Goal: Check status: Check status

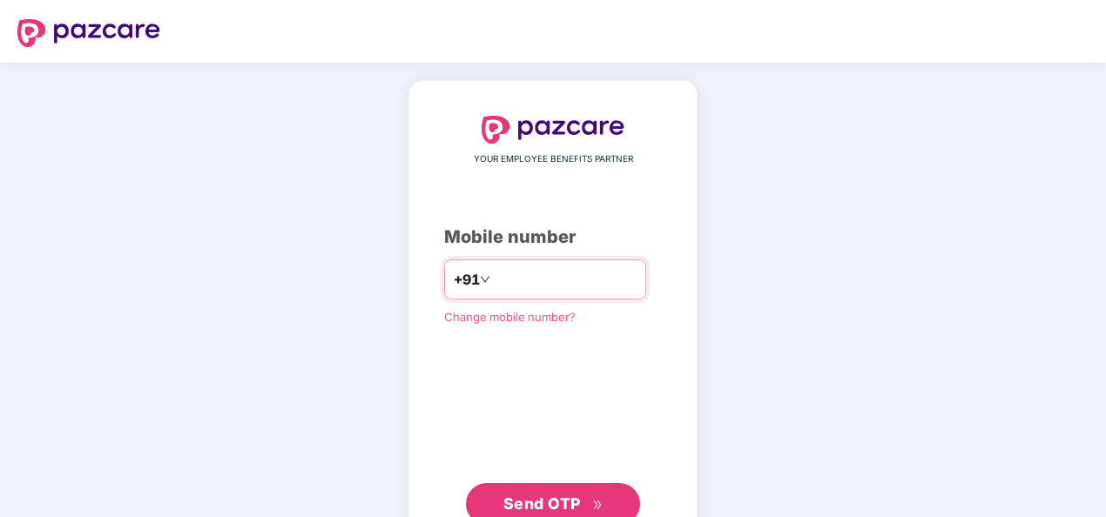
type input "**********"
click at [477, 409] on div "**********" at bounding box center [553, 320] width 218 height 409
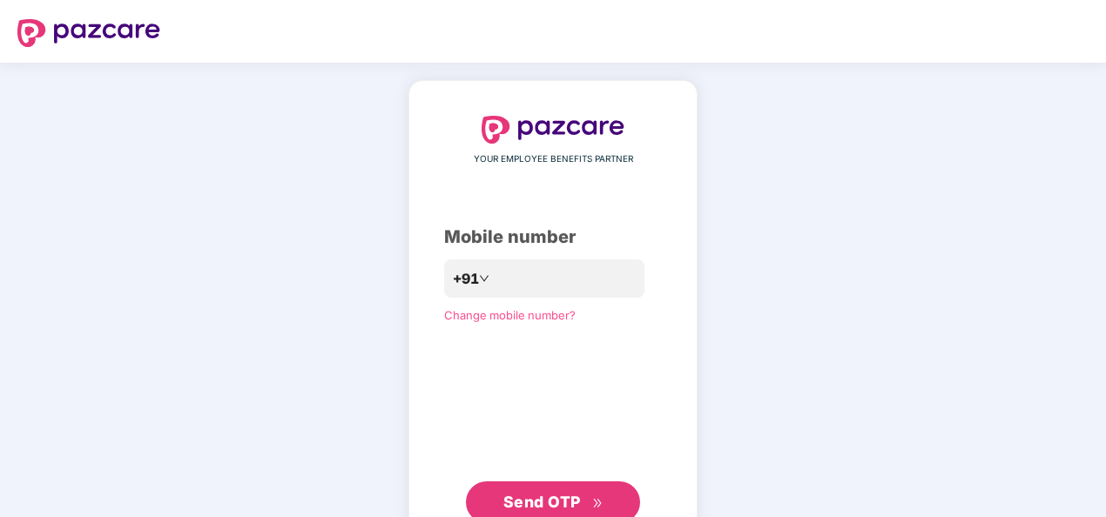
click at [560, 504] on span "Send OTP" at bounding box center [543, 502] width 78 height 18
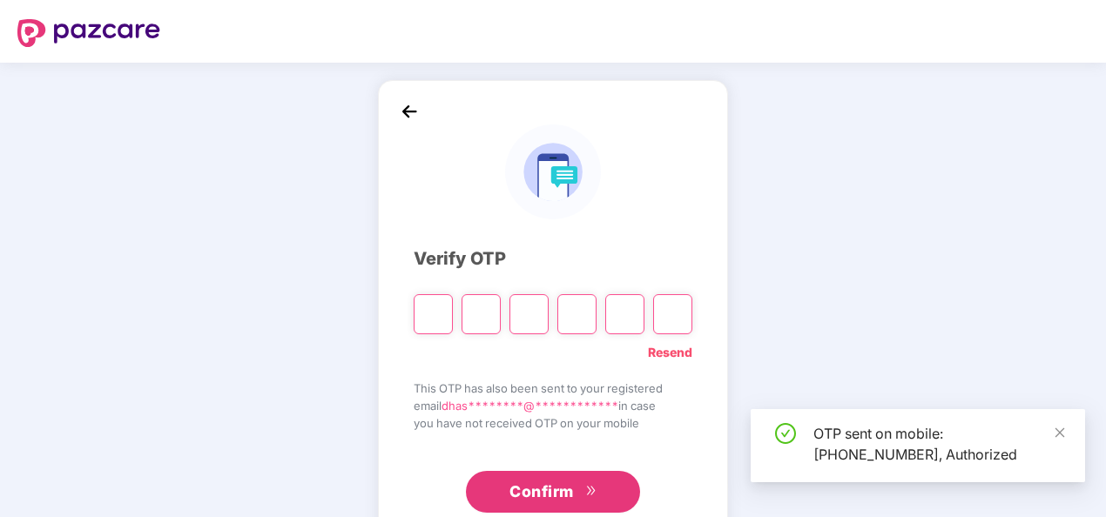
scroll to position [41, 0]
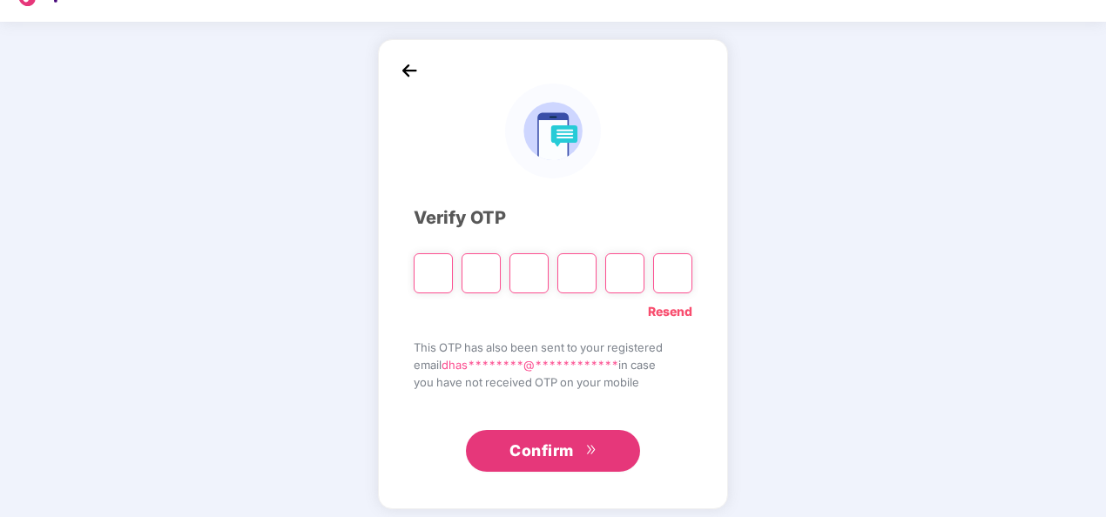
type input "*"
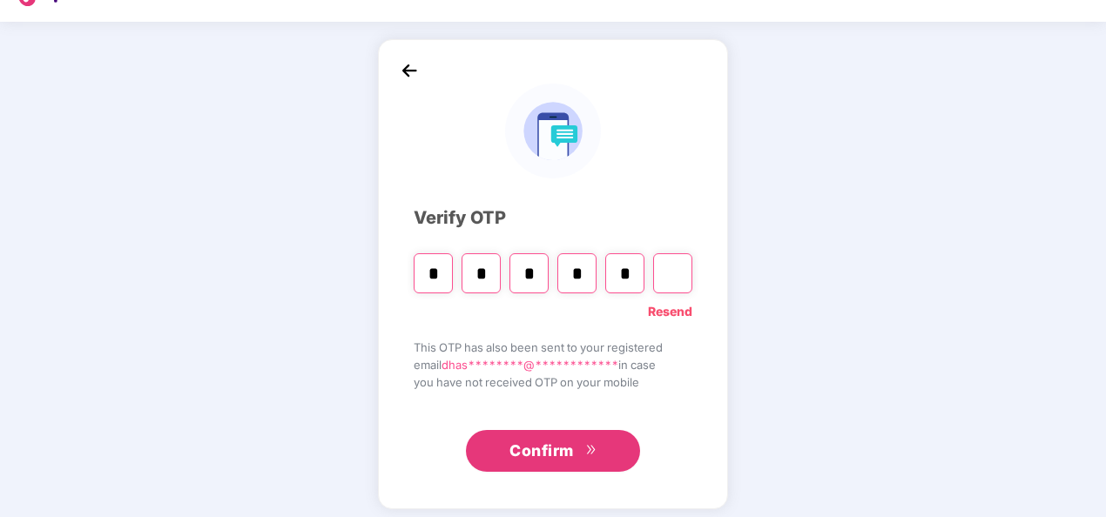
type input "*"
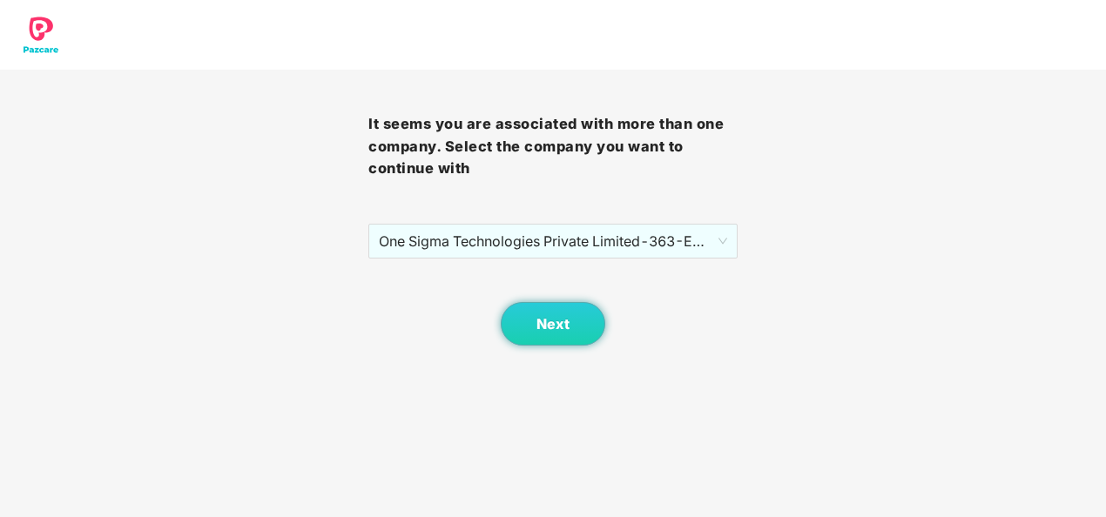
scroll to position [0, 0]
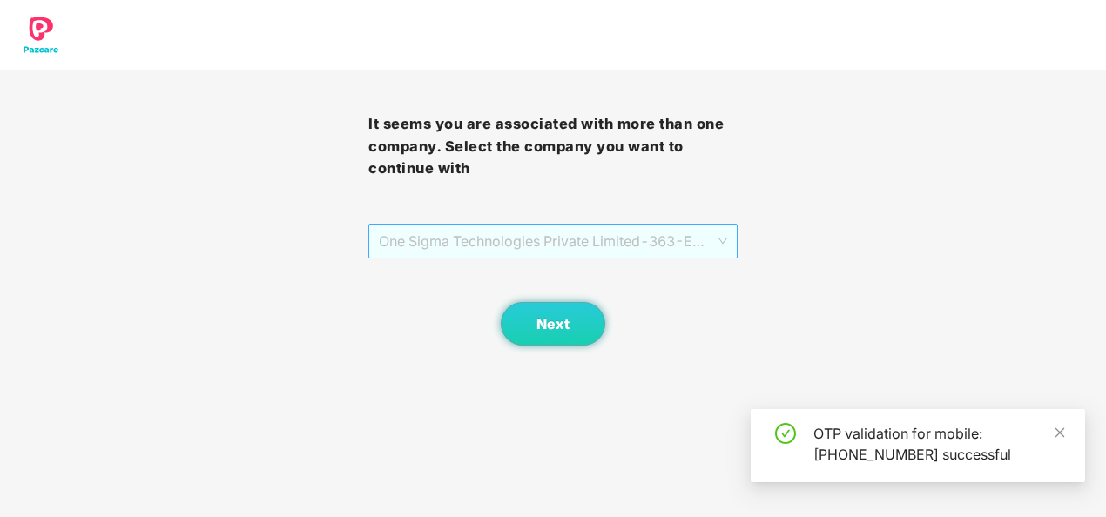
click at [671, 247] on span "One Sigma Technologies Private Limited - 363 - EMPLOYEE" at bounding box center [553, 241] width 348 height 33
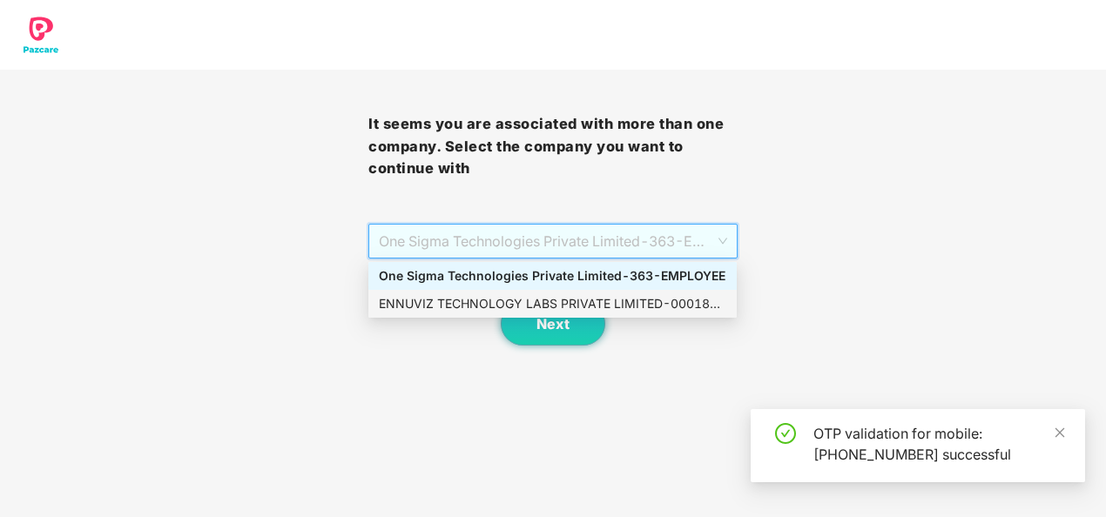
click at [599, 299] on div "ENNUVIZ TECHNOLOGY LABS PRIVATE LIMITED - 000187 - ADMIN" at bounding box center [553, 303] width 348 height 19
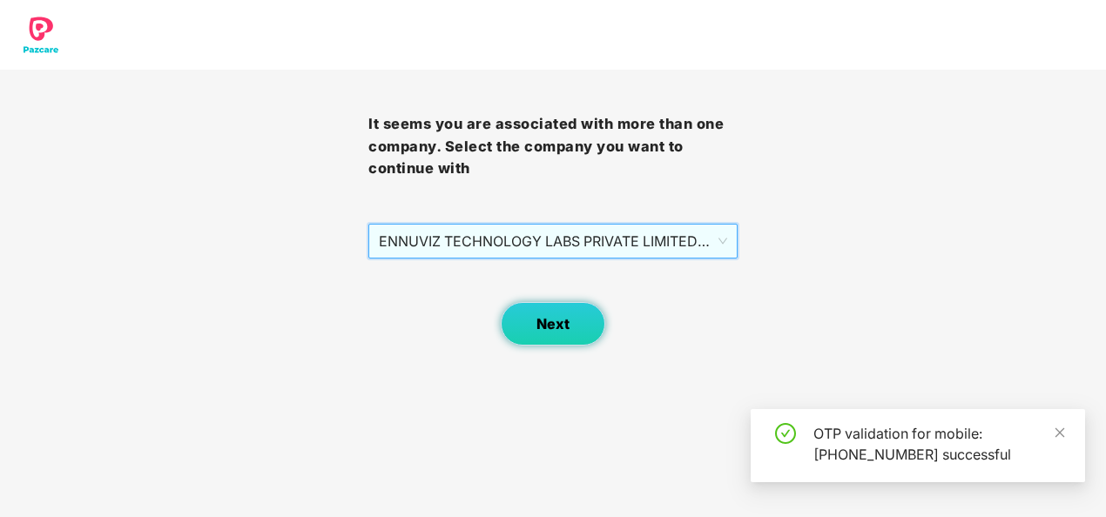
click at [568, 321] on span "Next" at bounding box center [553, 324] width 33 height 17
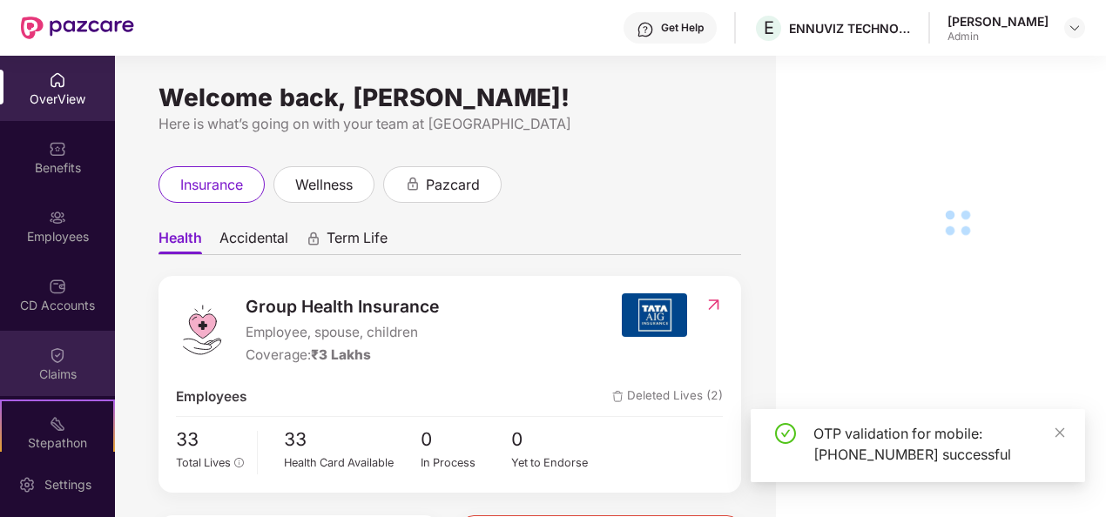
click at [63, 354] on img at bounding box center [57, 355] width 17 height 17
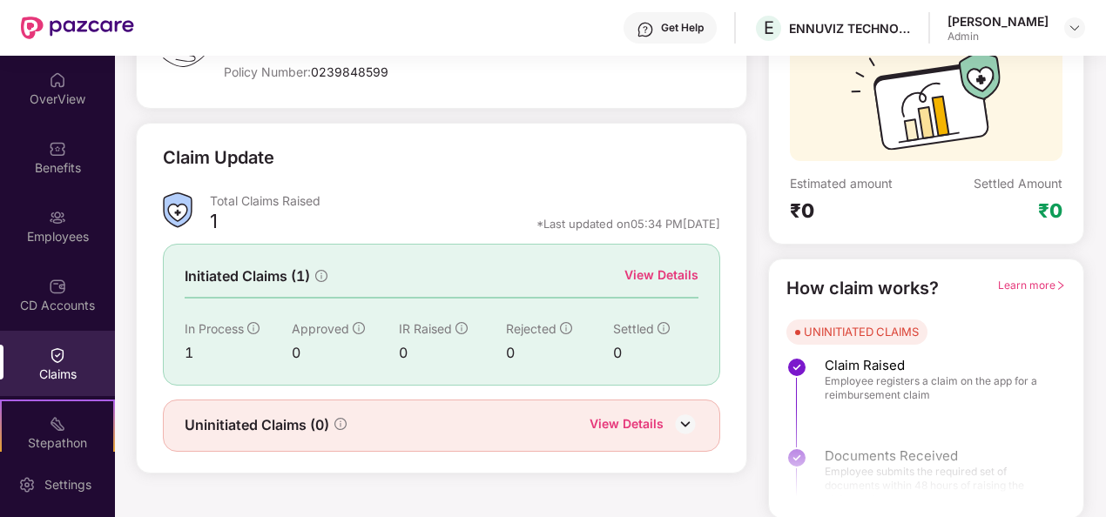
scroll to position [164, 0]
click at [874, 435] on div at bounding box center [926, 445] width 315 height 130
click at [675, 422] on img at bounding box center [686, 423] width 26 height 26
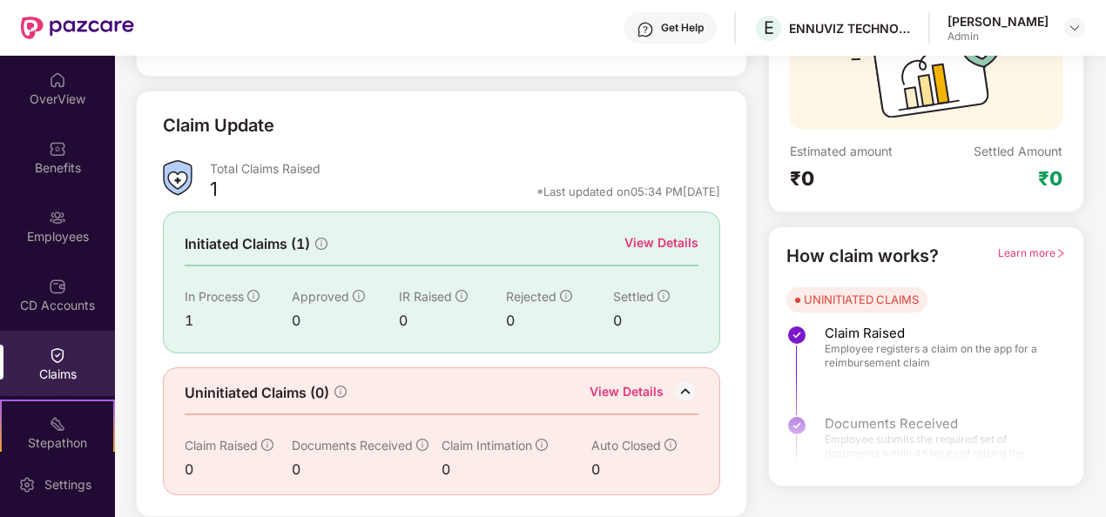
scroll to position [125, 0]
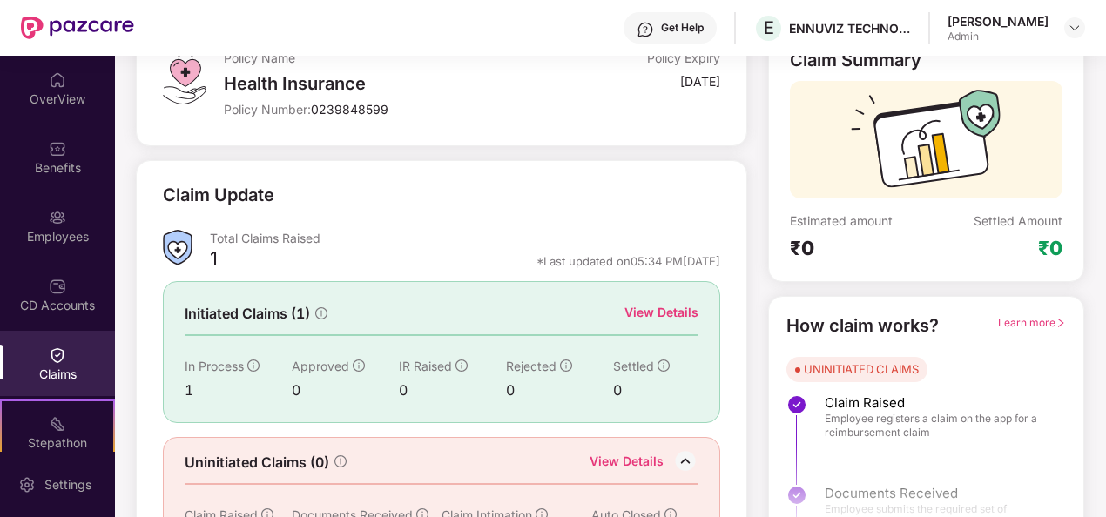
click at [1020, 321] on span "Learn more" at bounding box center [1032, 322] width 68 height 13
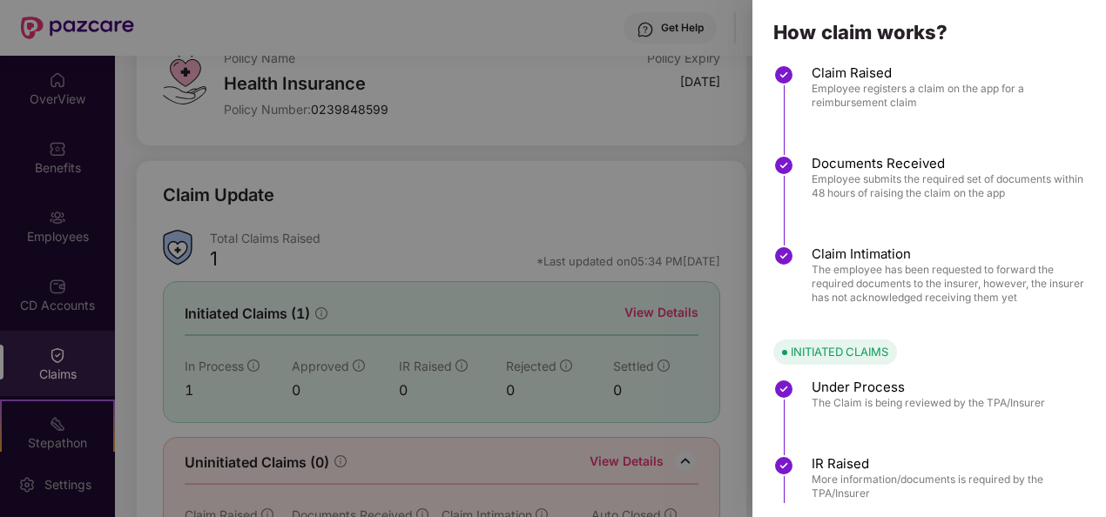
scroll to position [0, 0]
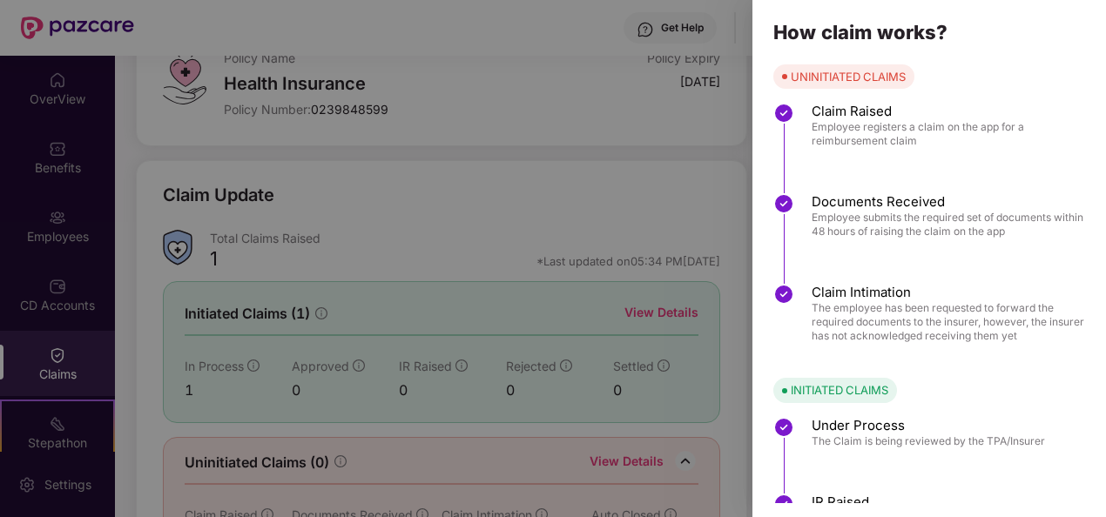
drag, startPoint x: 922, startPoint y: 312, endPoint x: 876, endPoint y: 352, distance: 60.5
click at [876, 352] on div "Claim Intimation The employee has been requested to forward the required docume…" at bounding box center [940, 318] width 333 height 68
click at [667, 147] on div at bounding box center [553, 258] width 1106 height 517
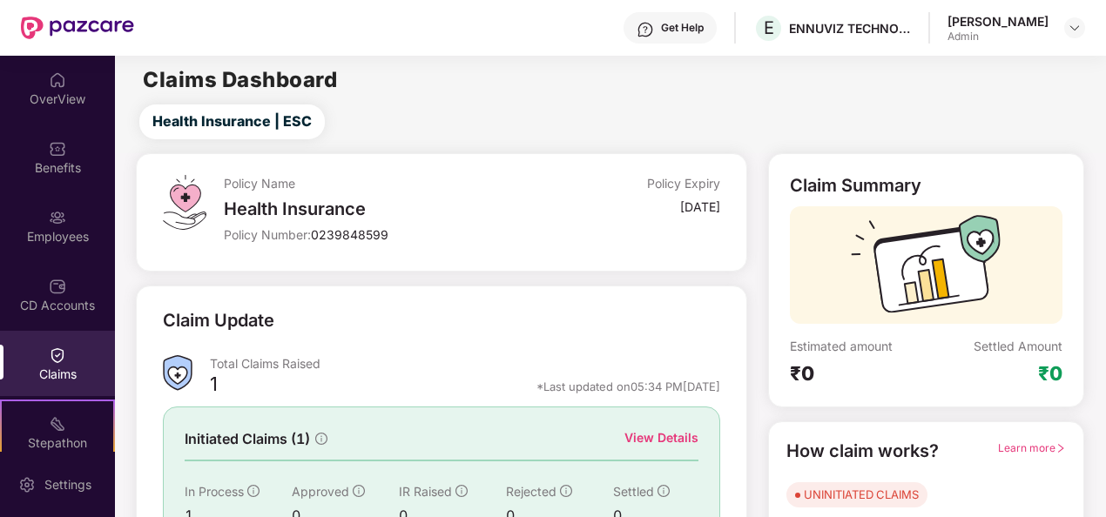
scroll to position [211, 0]
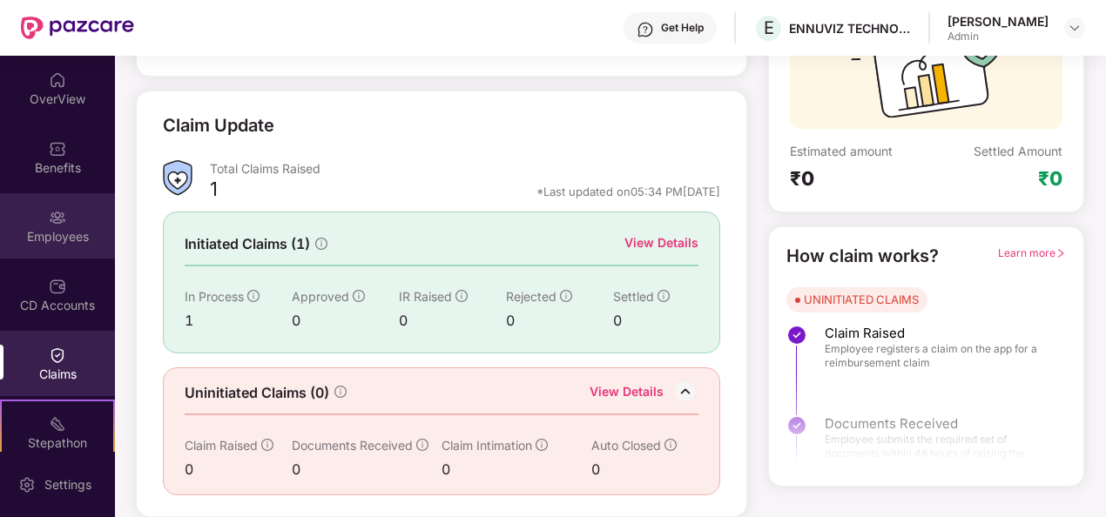
click at [64, 207] on div "Employees" at bounding box center [57, 225] width 115 height 65
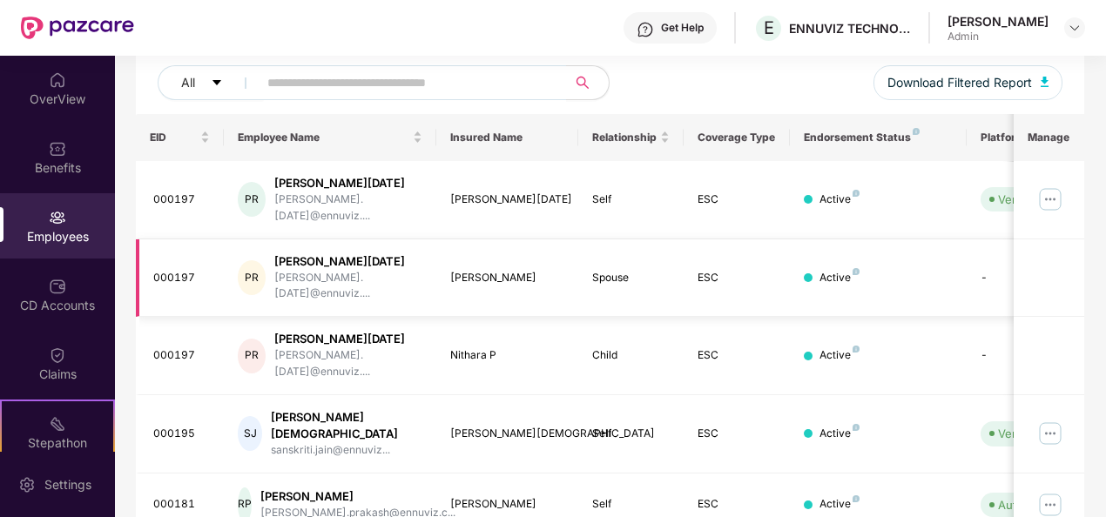
scroll to position [162, 0]
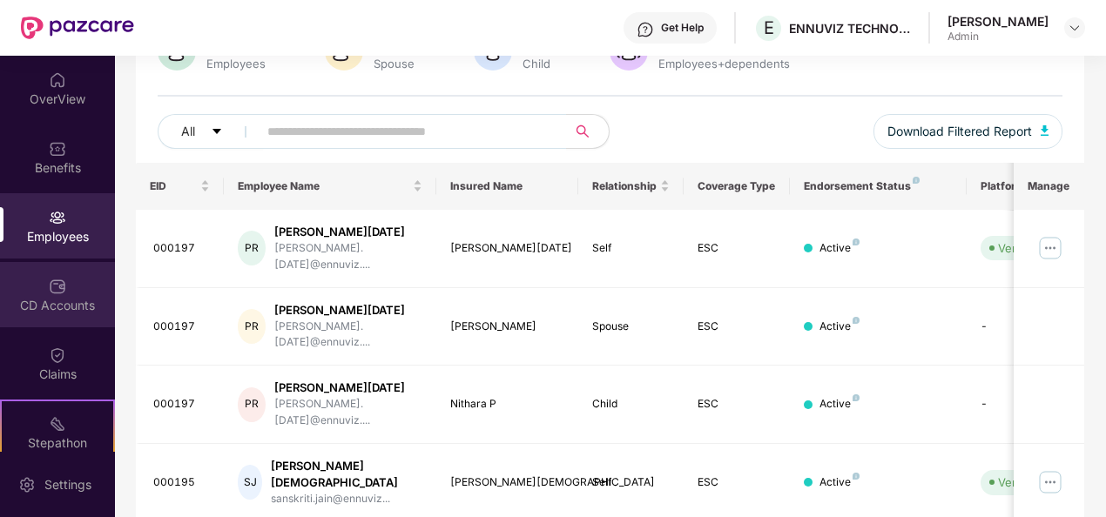
click at [60, 297] on div "CD Accounts" at bounding box center [57, 305] width 115 height 17
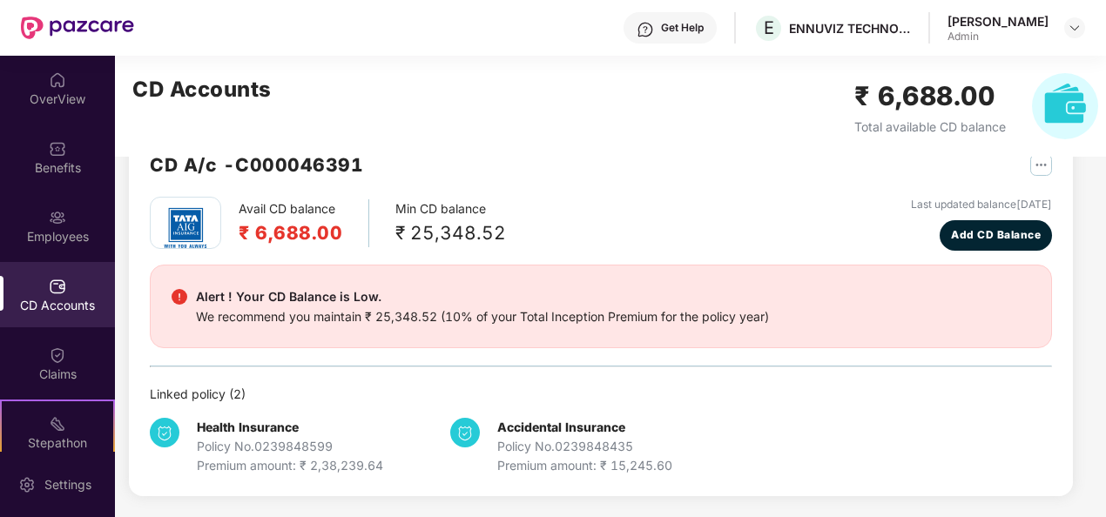
scroll to position [46, 0]
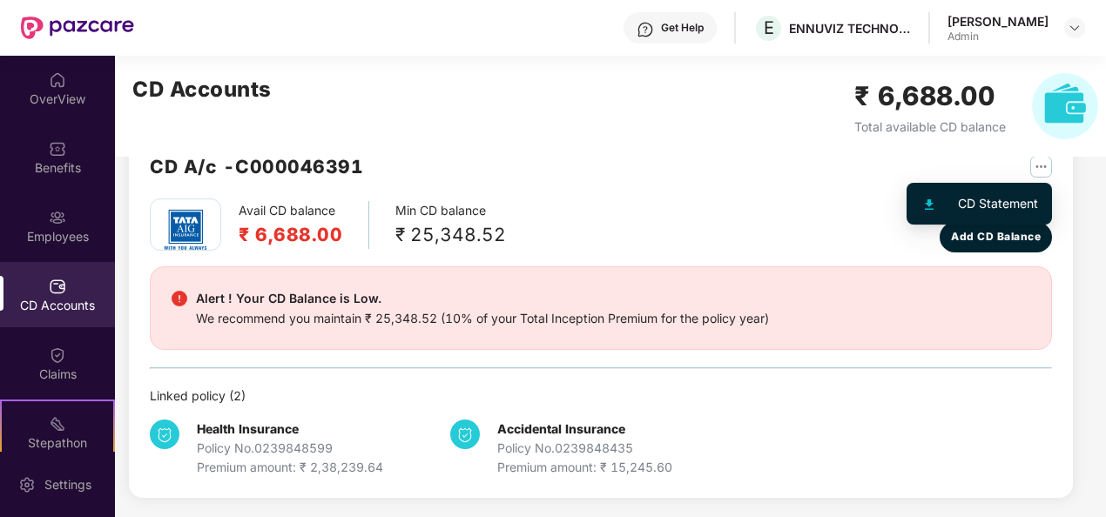
click at [1026, 159] on button "button" at bounding box center [1035, 166] width 35 height 28
click at [969, 202] on div "CD Statement" at bounding box center [998, 203] width 80 height 19
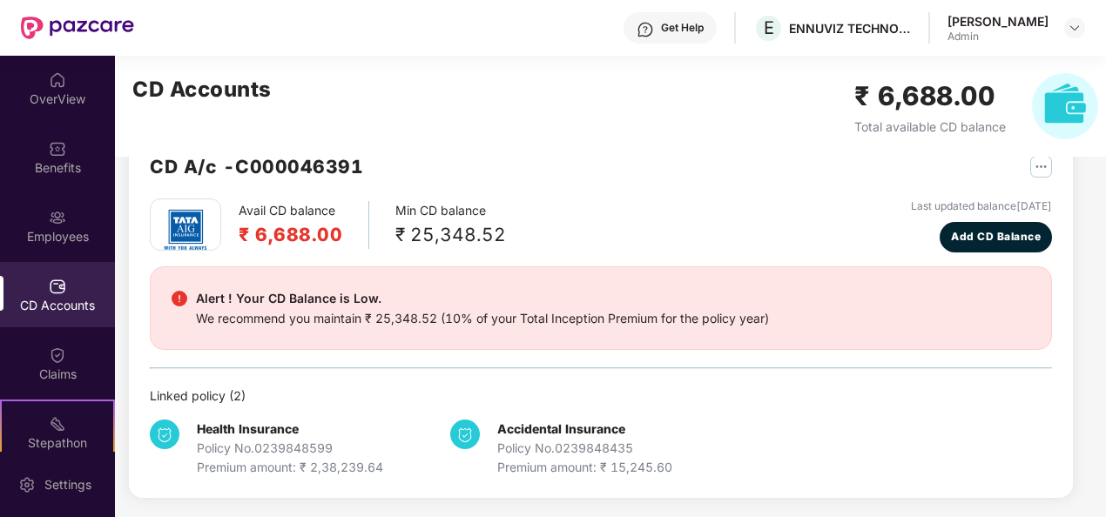
scroll to position [0, 0]
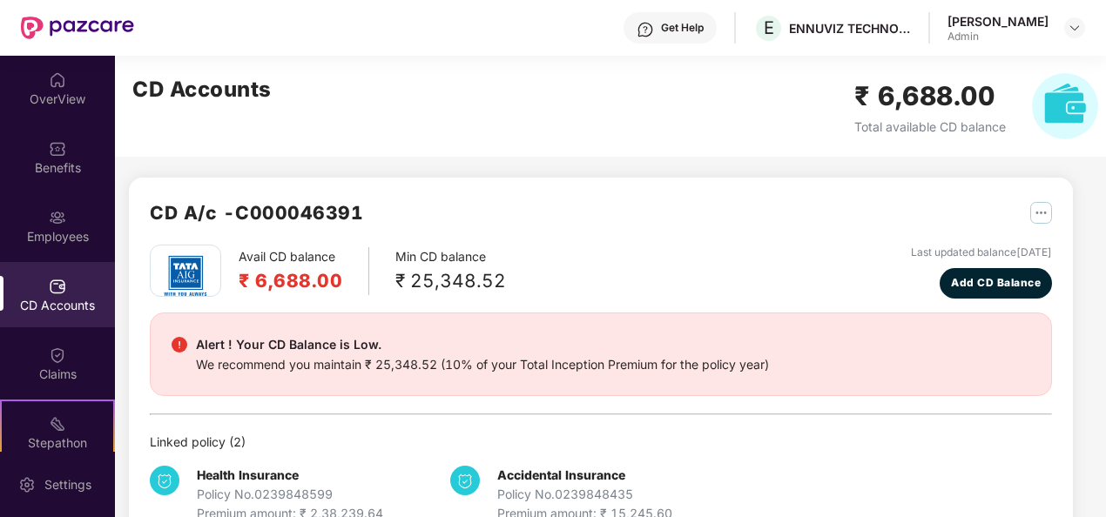
click at [1041, 216] on img "button" at bounding box center [1042, 213] width 22 height 22
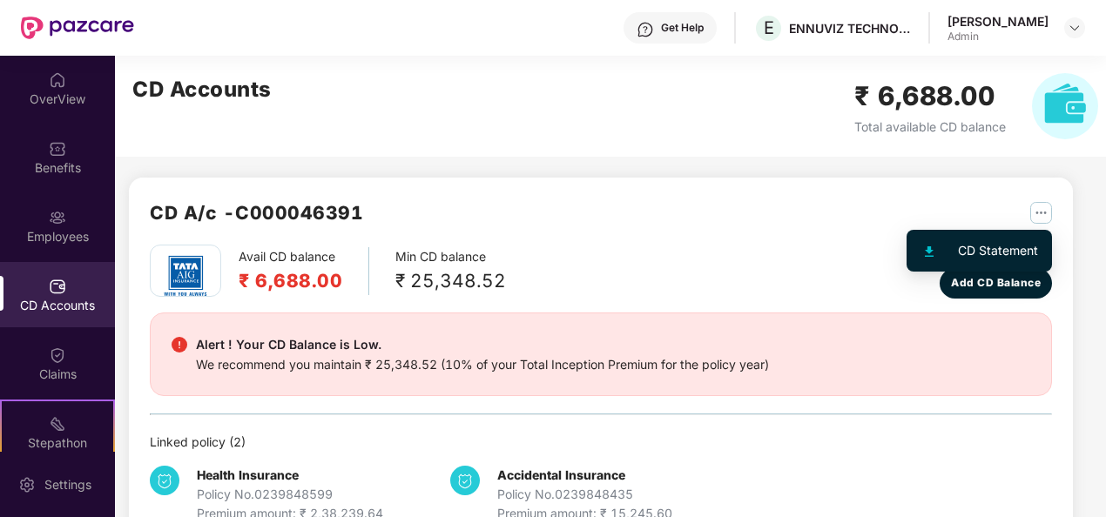
click at [948, 247] on div at bounding box center [939, 250] width 37 height 19
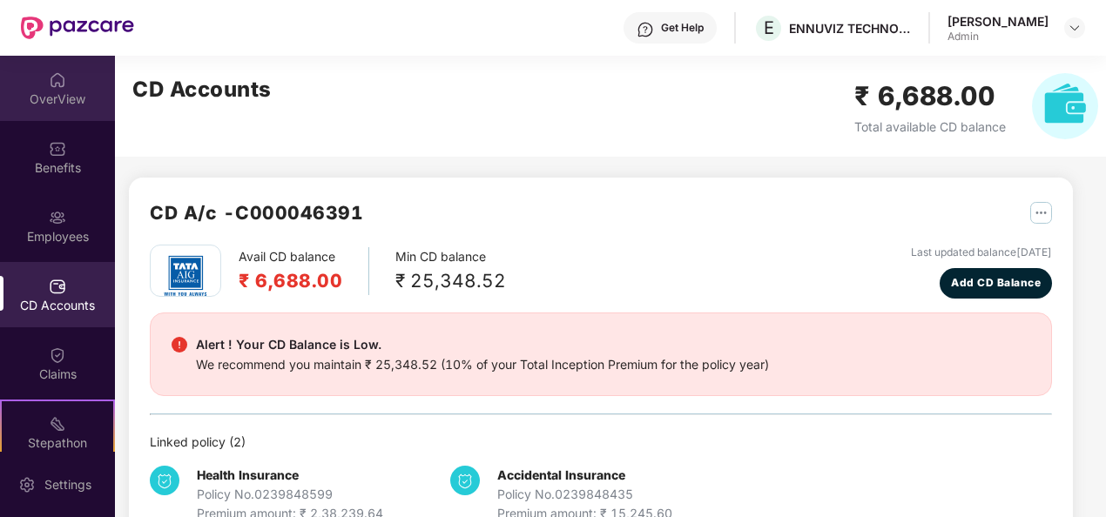
click at [61, 103] on div "OverView" at bounding box center [57, 99] width 115 height 17
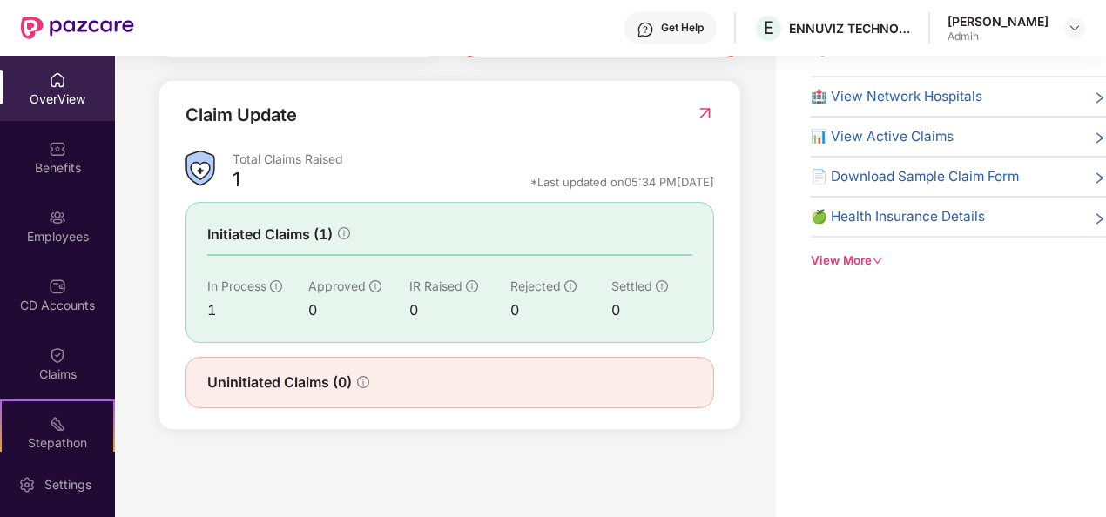
scroll to position [538, 0]
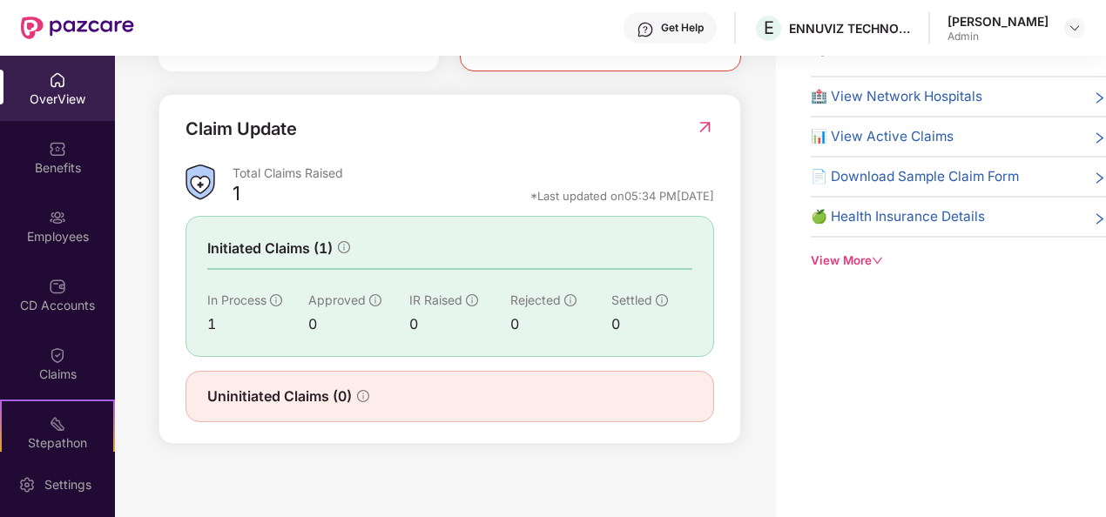
click at [701, 136] on img at bounding box center [705, 126] width 18 height 17
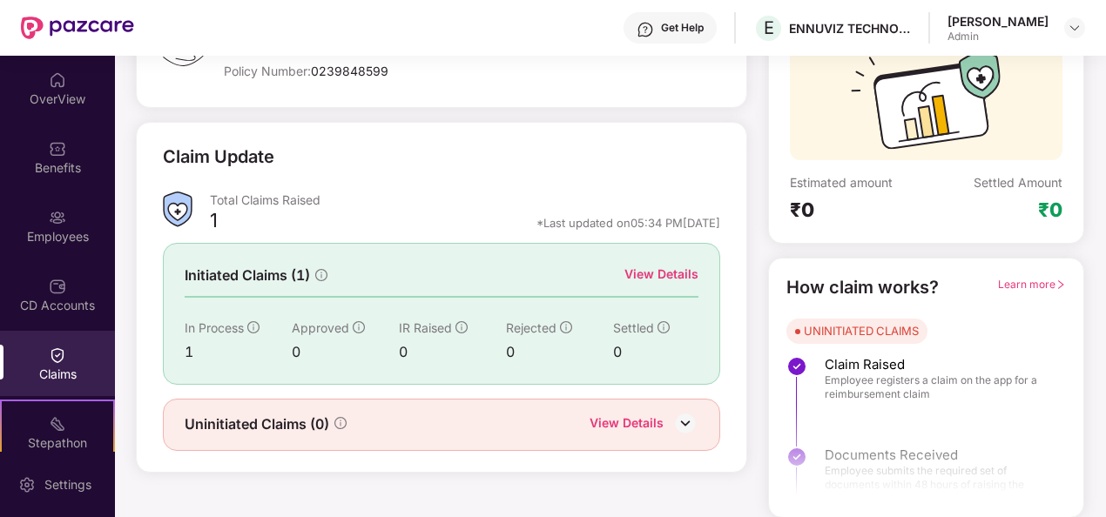
scroll to position [164, 0]
click at [676, 276] on div "View Details" at bounding box center [662, 274] width 74 height 19
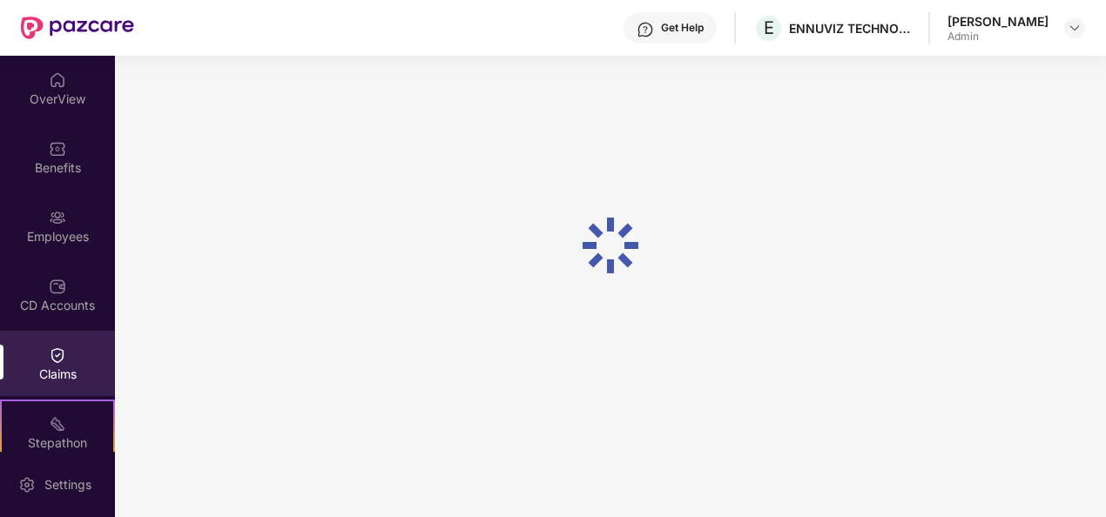
scroll to position [56, 0]
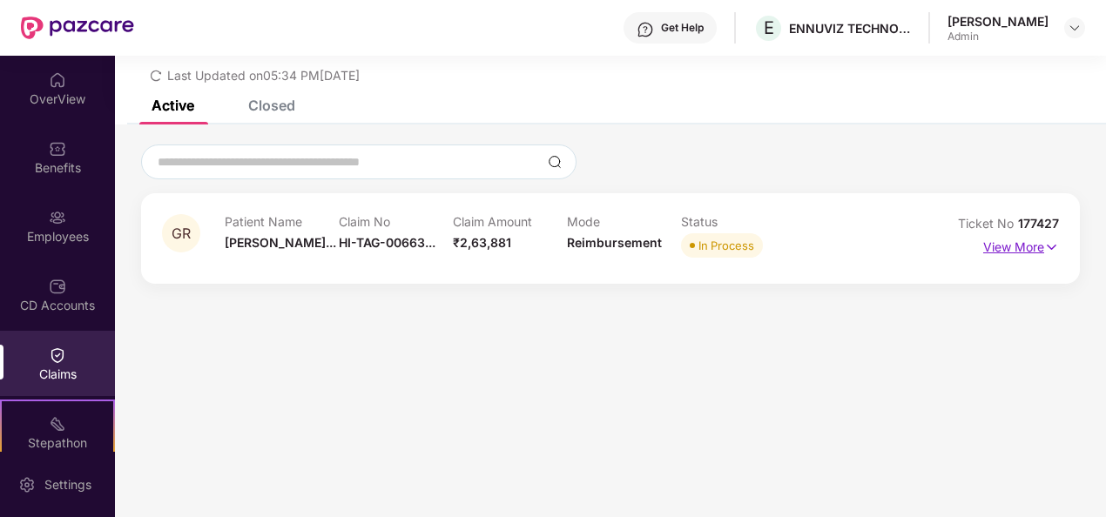
click at [1016, 248] on p "View More" at bounding box center [1022, 245] width 76 height 24
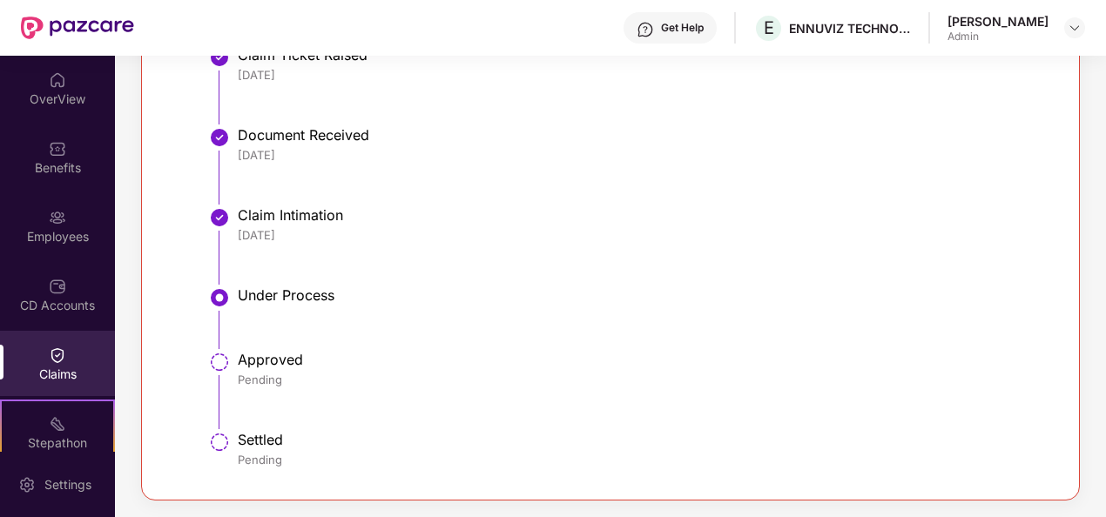
scroll to position [159, 0]
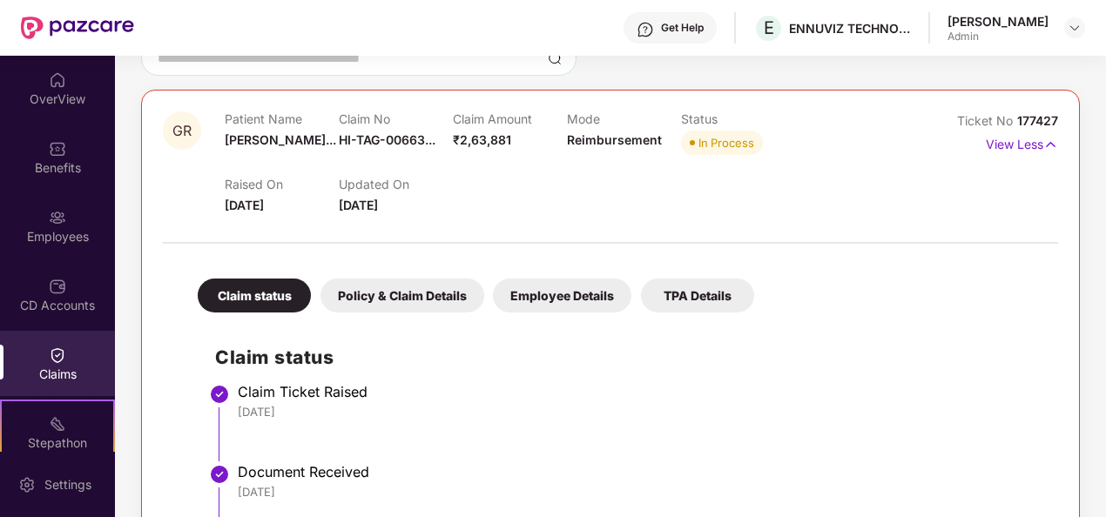
click at [449, 292] on div "Policy & Claim Details" at bounding box center [403, 296] width 164 height 34
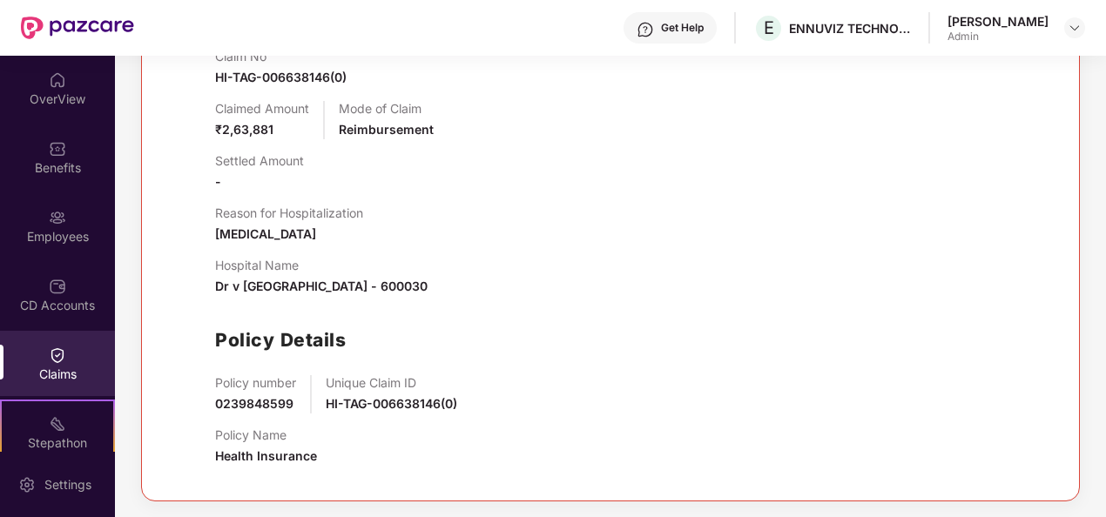
scroll to position [225, 0]
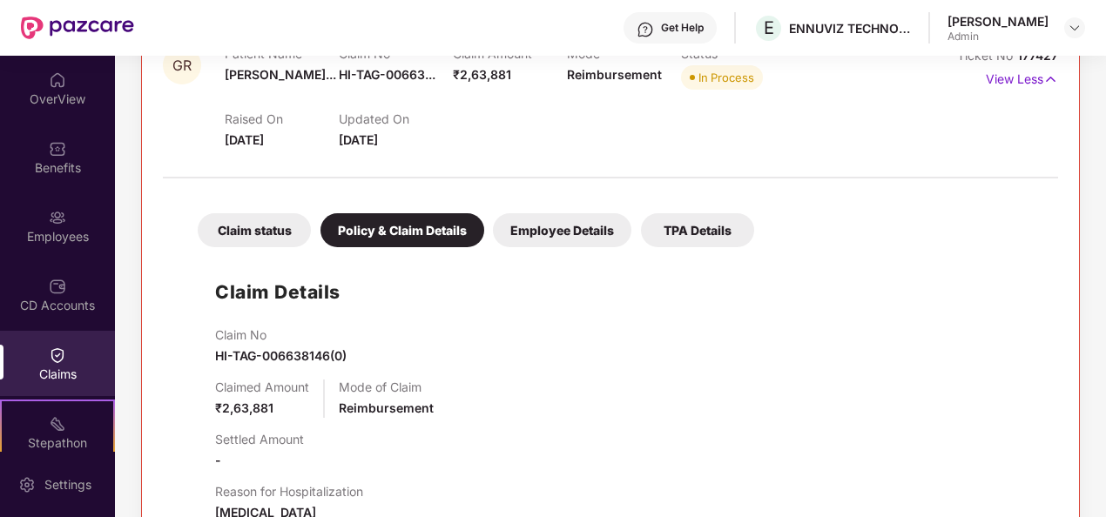
click at [679, 226] on div "TPA Details" at bounding box center [697, 230] width 113 height 34
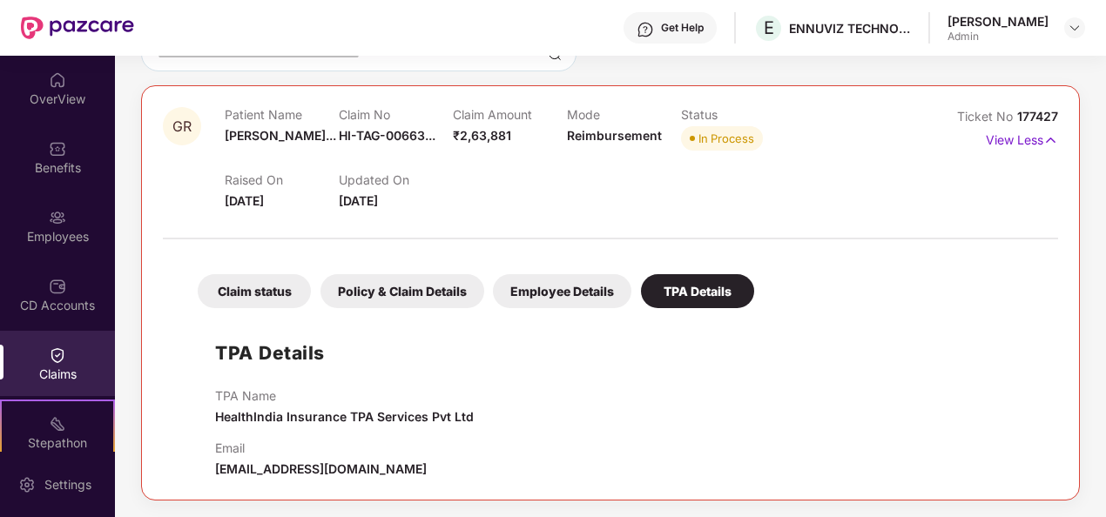
scroll to position [1, 0]
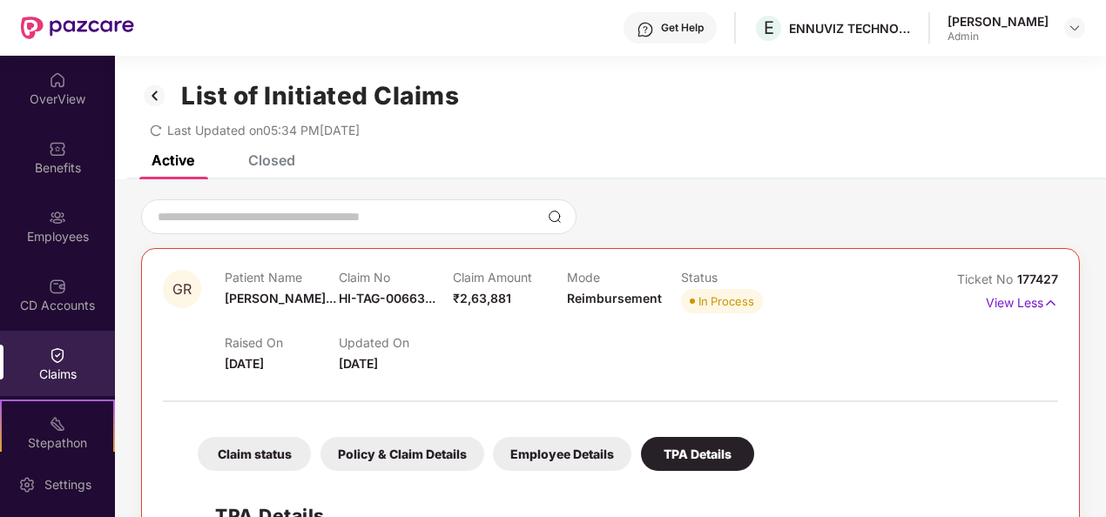
click at [688, 26] on div "Get Help" at bounding box center [682, 28] width 43 height 14
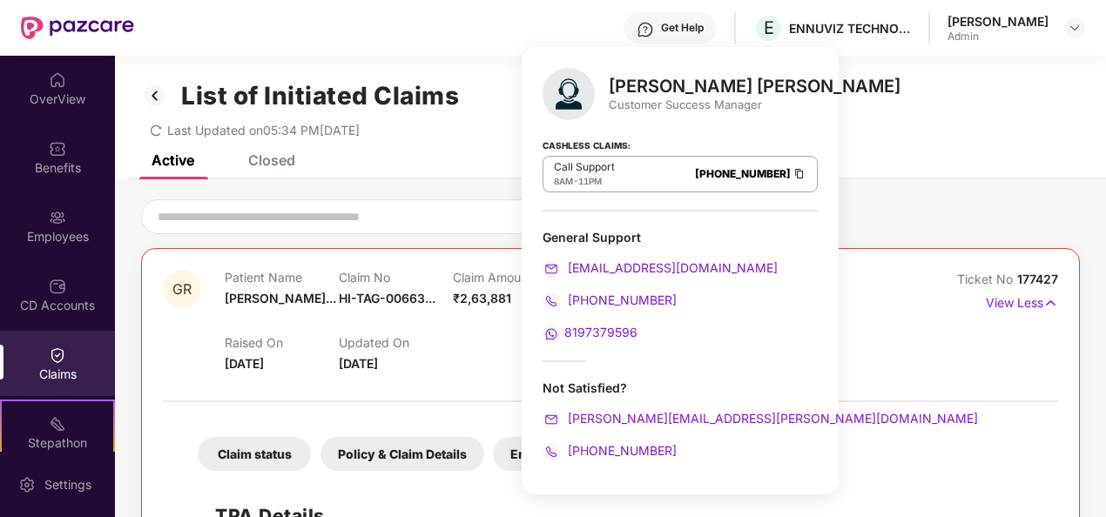
click at [981, 188] on div "GR Patient Name [PERSON_NAME]... Claim No HI-TAG-00663... Claim Amount ₹2,63,88…" at bounding box center [610, 430] width 991 height 502
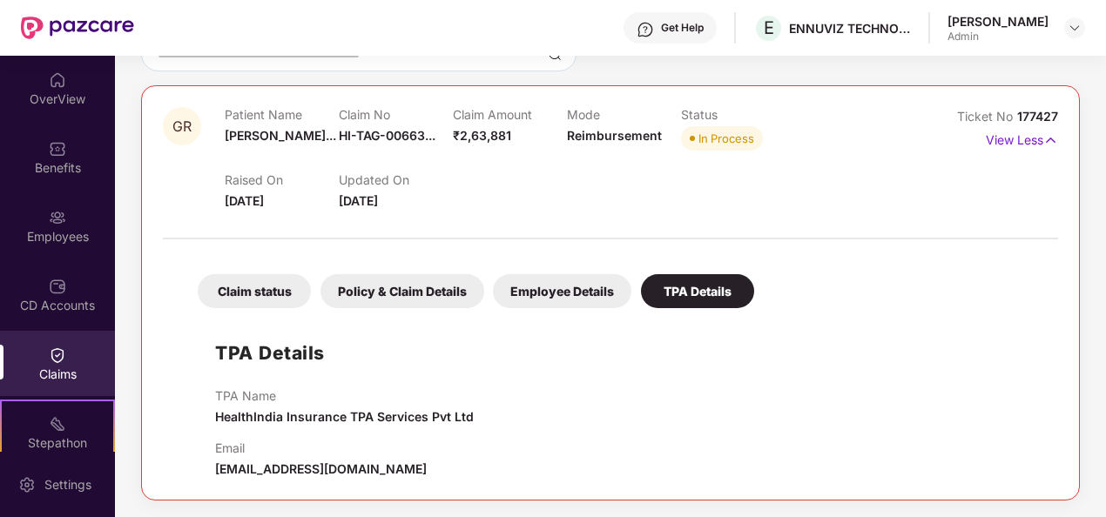
scroll to position [0, 0]
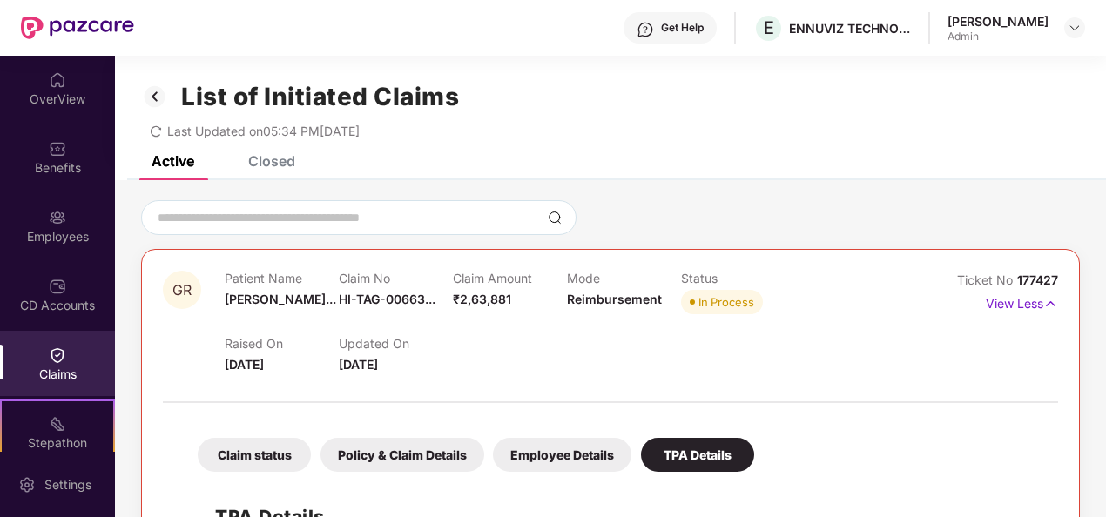
click at [1066, 20] on div at bounding box center [1075, 27] width 21 height 21
click at [1070, 24] on img at bounding box center [1075, 28] width 14 height 14
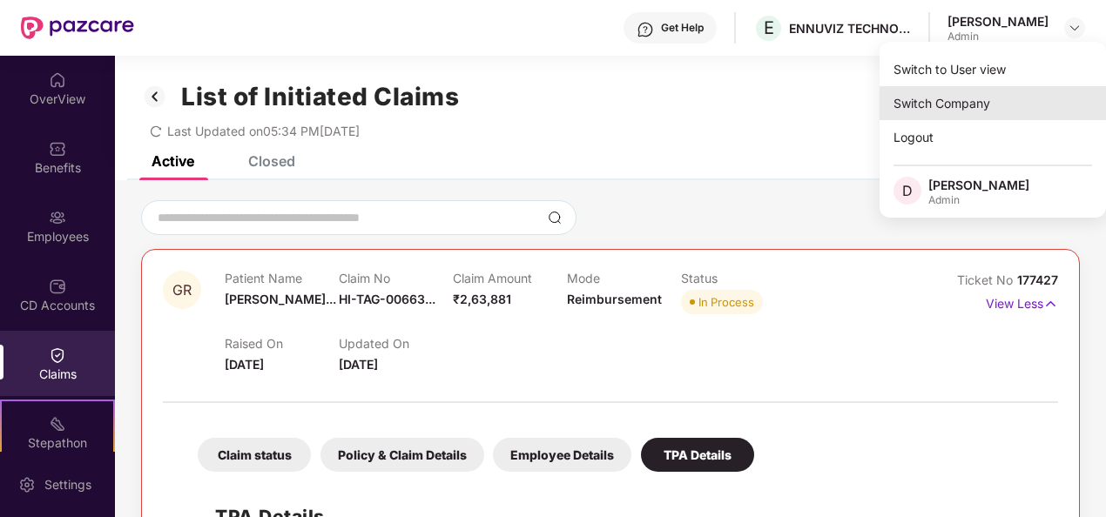
click at [936, 118] on div "Switch Company" at bounding box center [993, 103] width 227 height 34
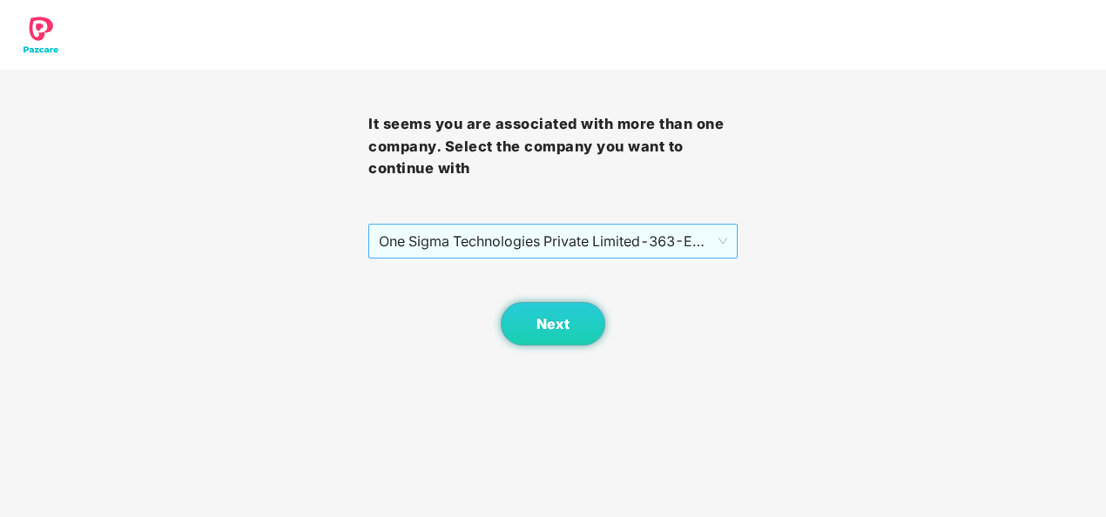
click at [601, 244] on span "One Sigma Technologies Private Limited - 363 - EMPLOYEE" at bounding box center [553, 241] width 348 height 33
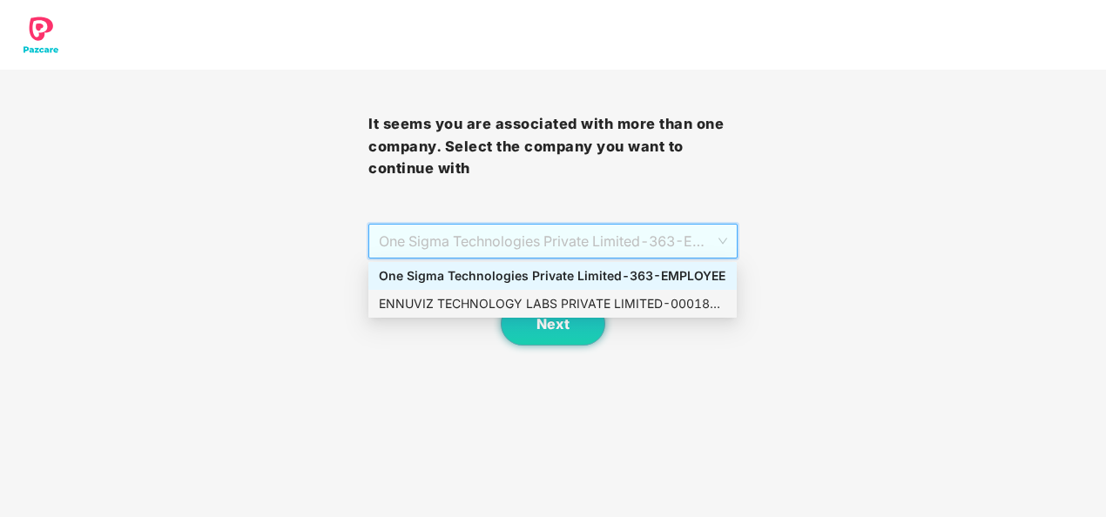
click at [602, 295] on div "ENNUVIZ TECHNOLOGY LABS PRIVATE LIMITED - 000187 - ADMIN" at bounding box center [553, 303] width 348 height 19
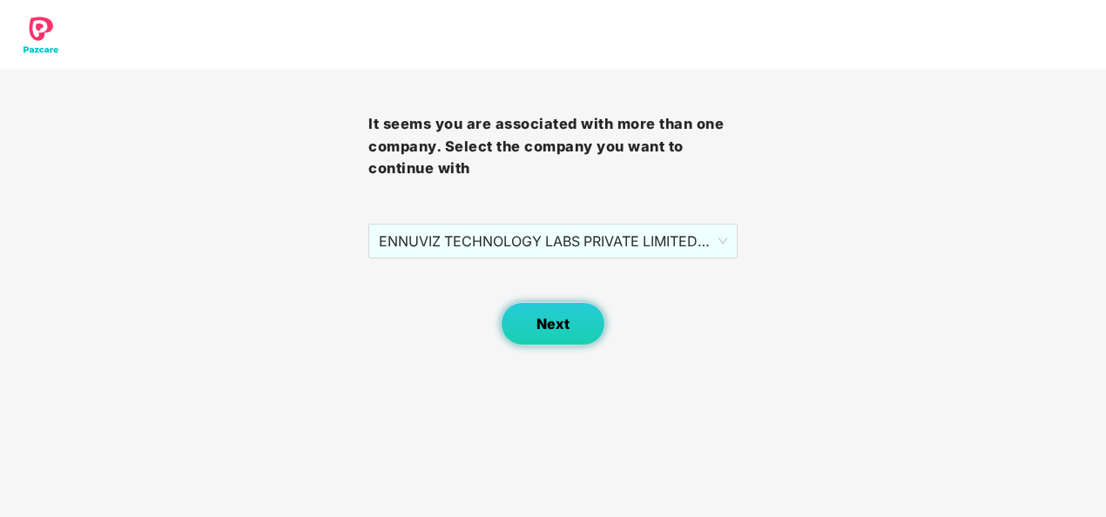
click at [574, 317] on button "Next" at bounding box center [553, 324] width 105 height 44
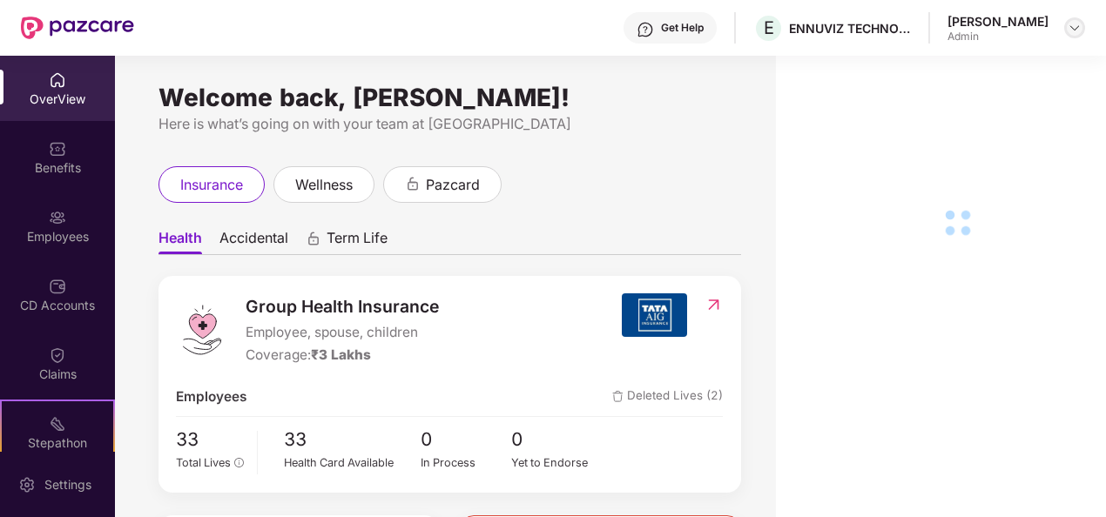
click at [1079, 33] on img at bounding box center [1075, 28] width 14 height 14
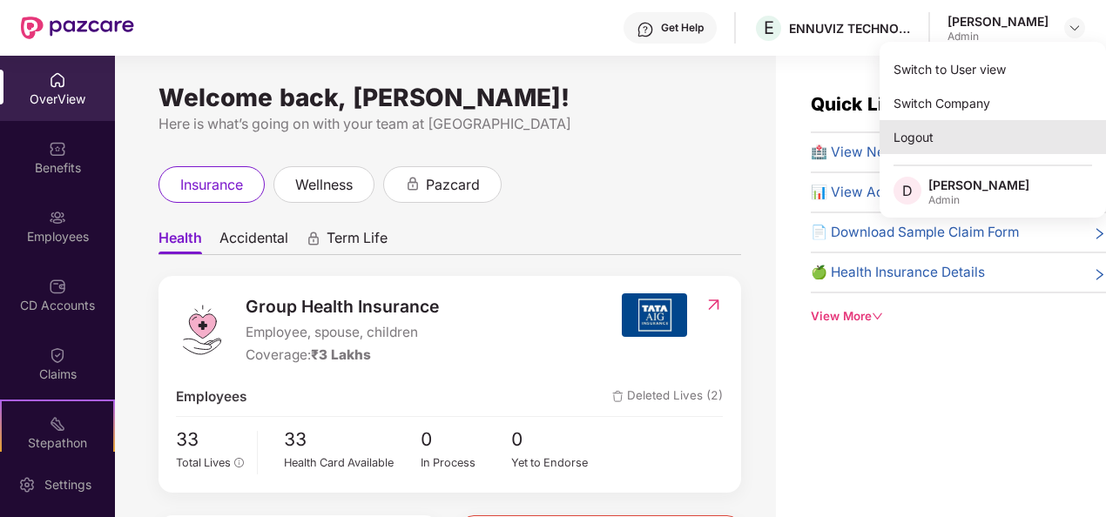
click at [923, 132] on div "Logout" at bounding box center [993, 137] width 227 height 34
